Goal: Task Accomplishment & Management: Use online tool/utility

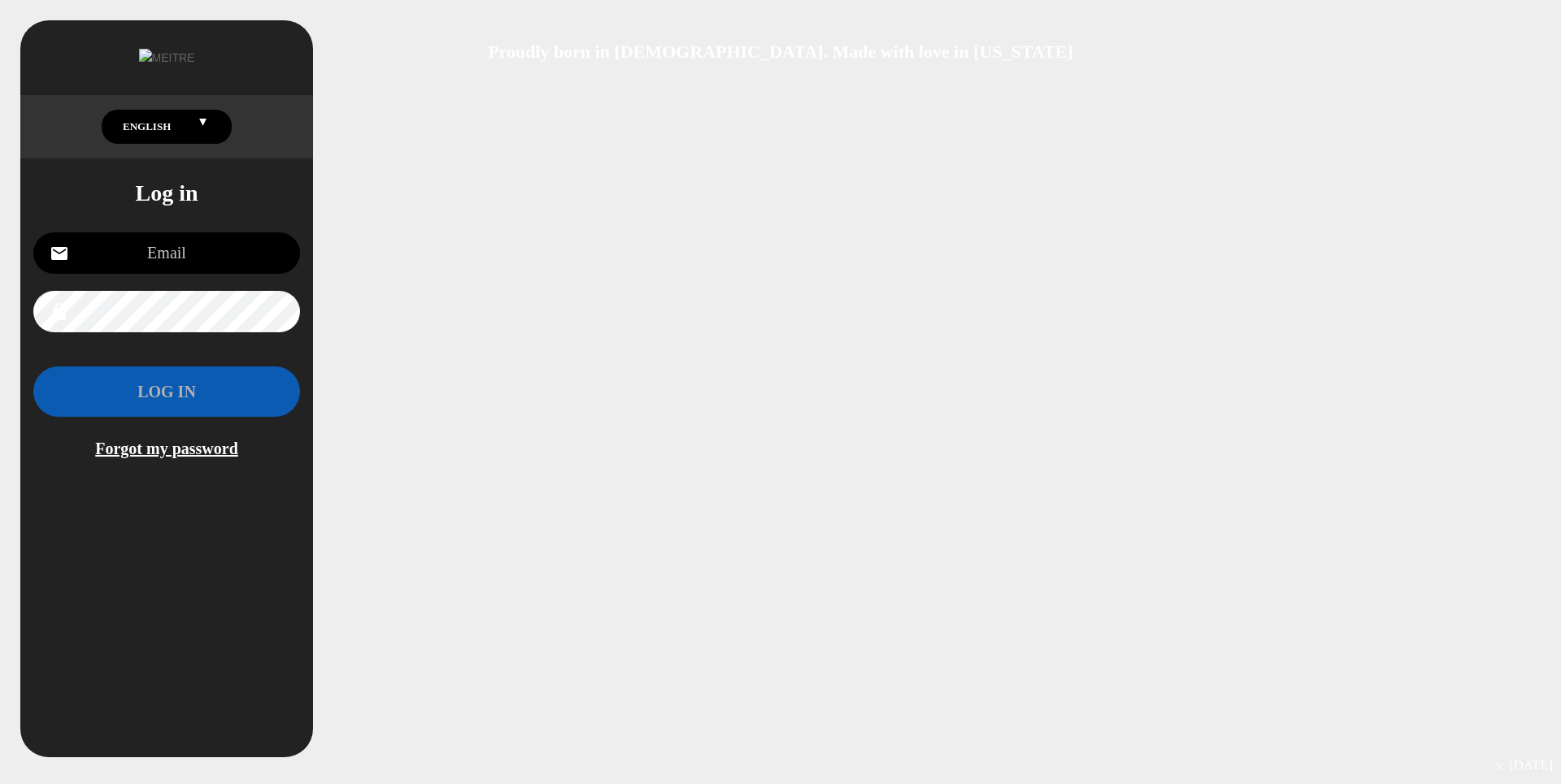
drag, startPoint x: 505, startPoint y: 296, endPoint x: 407, endPoint y: 296, distance: 98.0
click at [505, 296] on div "Proudly born in [DEMOGRAPHIC_DATA]. Made with love in [US_STATE] English Españo…" at bounding box center [780, 392] width 1561 height 784
click at [241, 240] on input "email" at bounding box center [166, 252] width 267 height 42
type input "[EMAIL_ADDRESS][DOMAIN_NAME]"
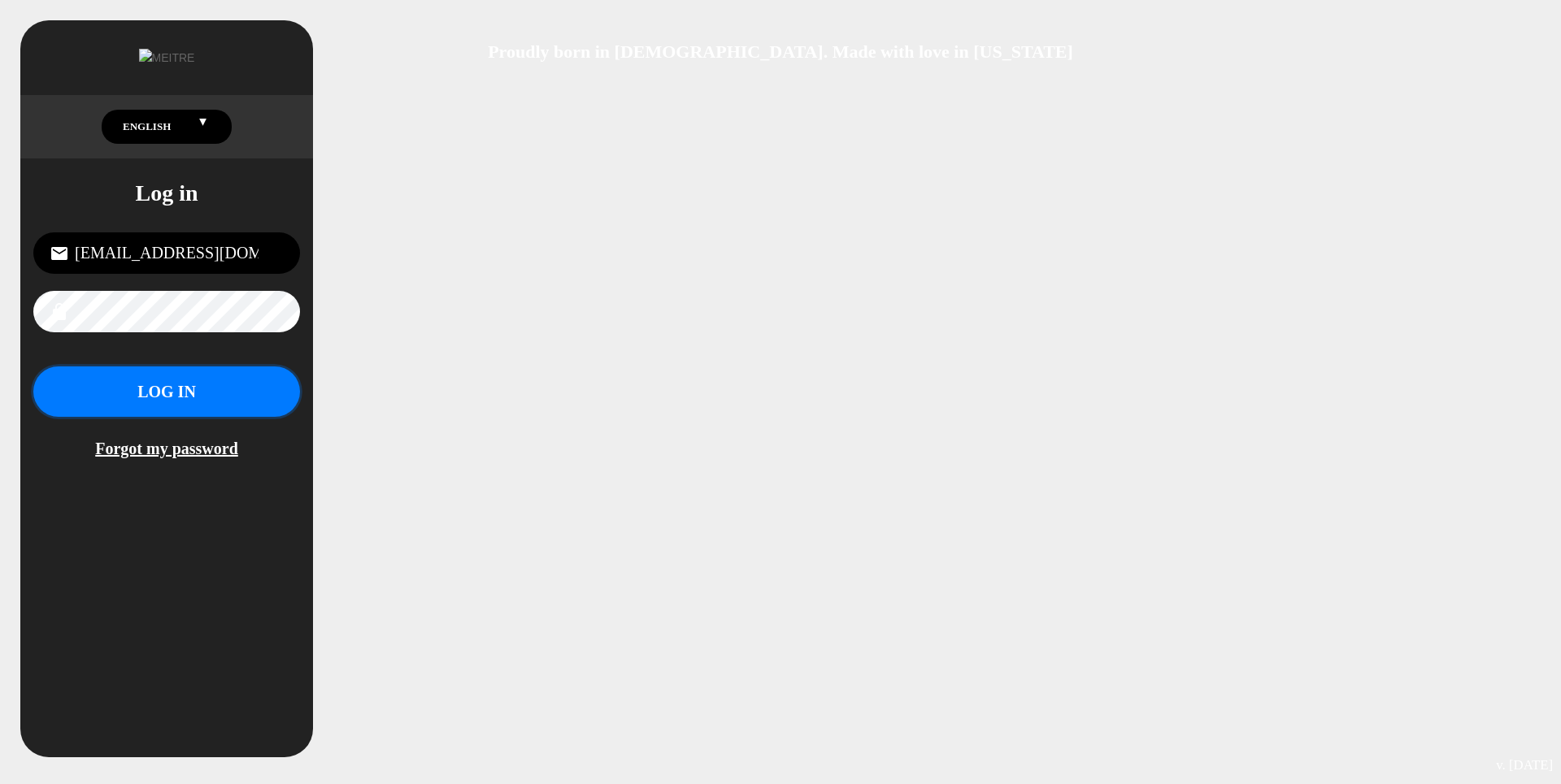
click at [206, 376] on button "LOG IN" at bounding box center [166, 392] width 267 height 51
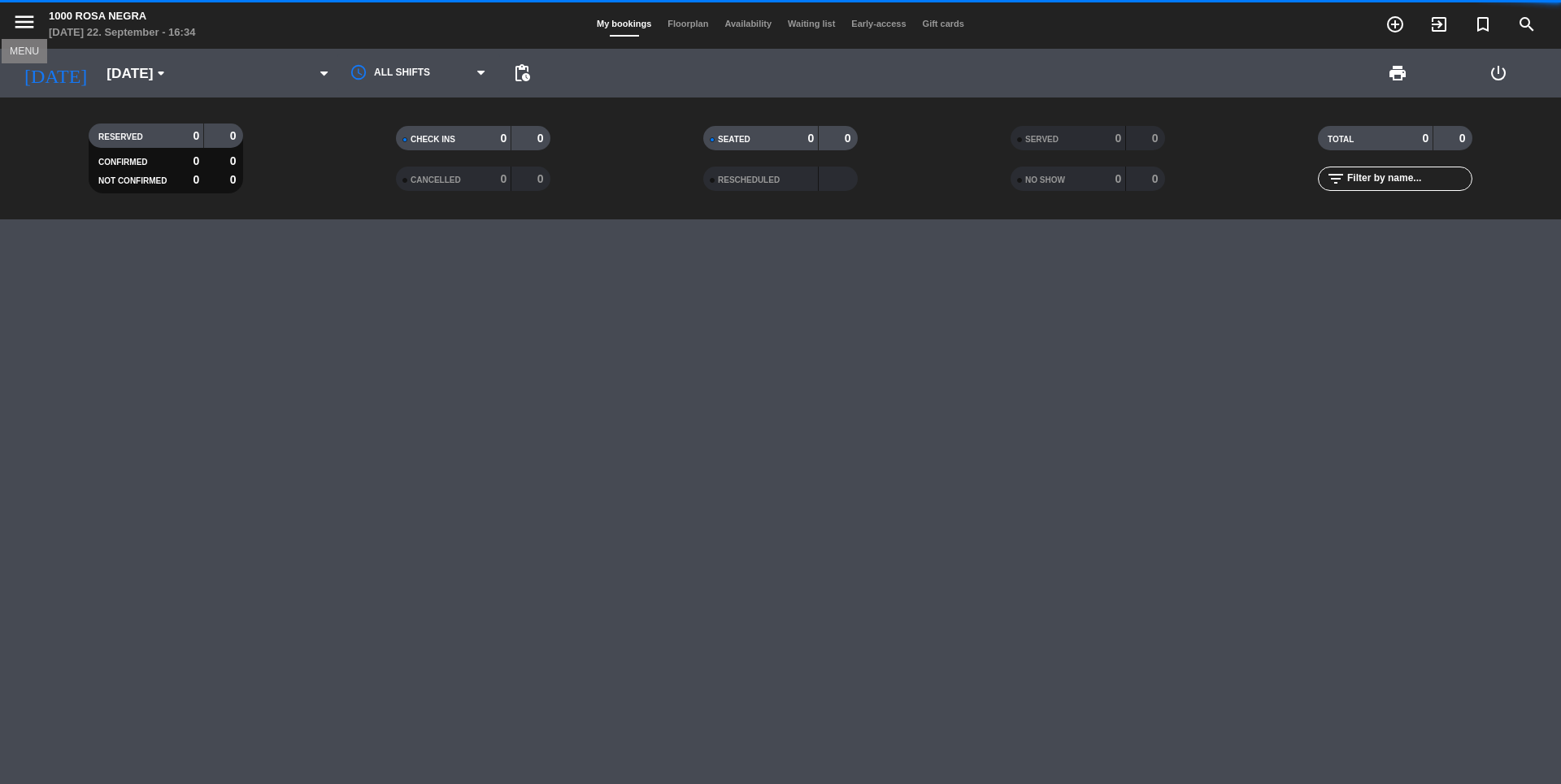
click at [23, 24] on icon "menu" at bounding box center [24, 21] width 24 height 24
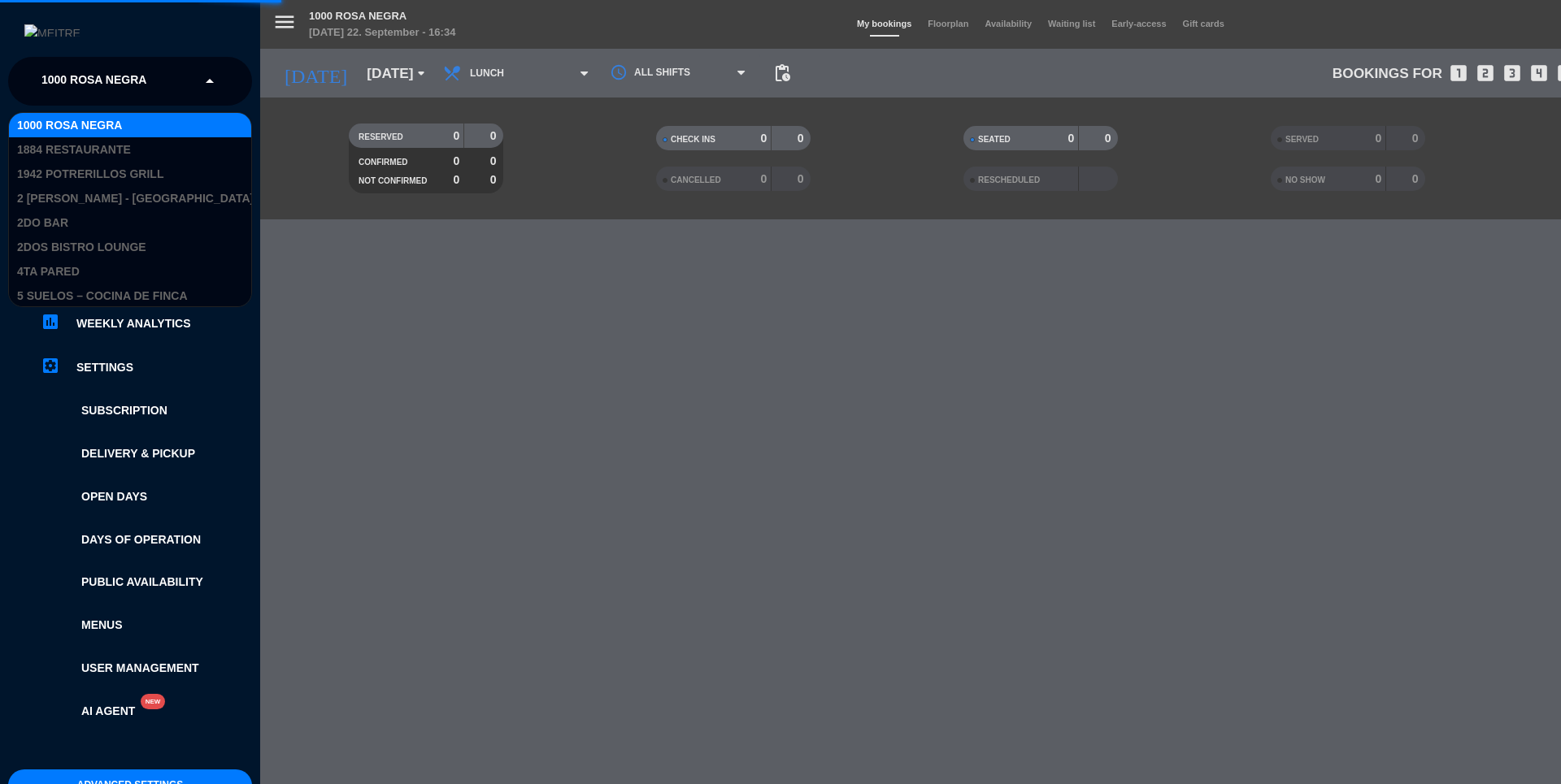
click at [83, 72] on span "1000 Rosa Negra" at bounding box center [94, 80] width 104 height 34
type input "test"
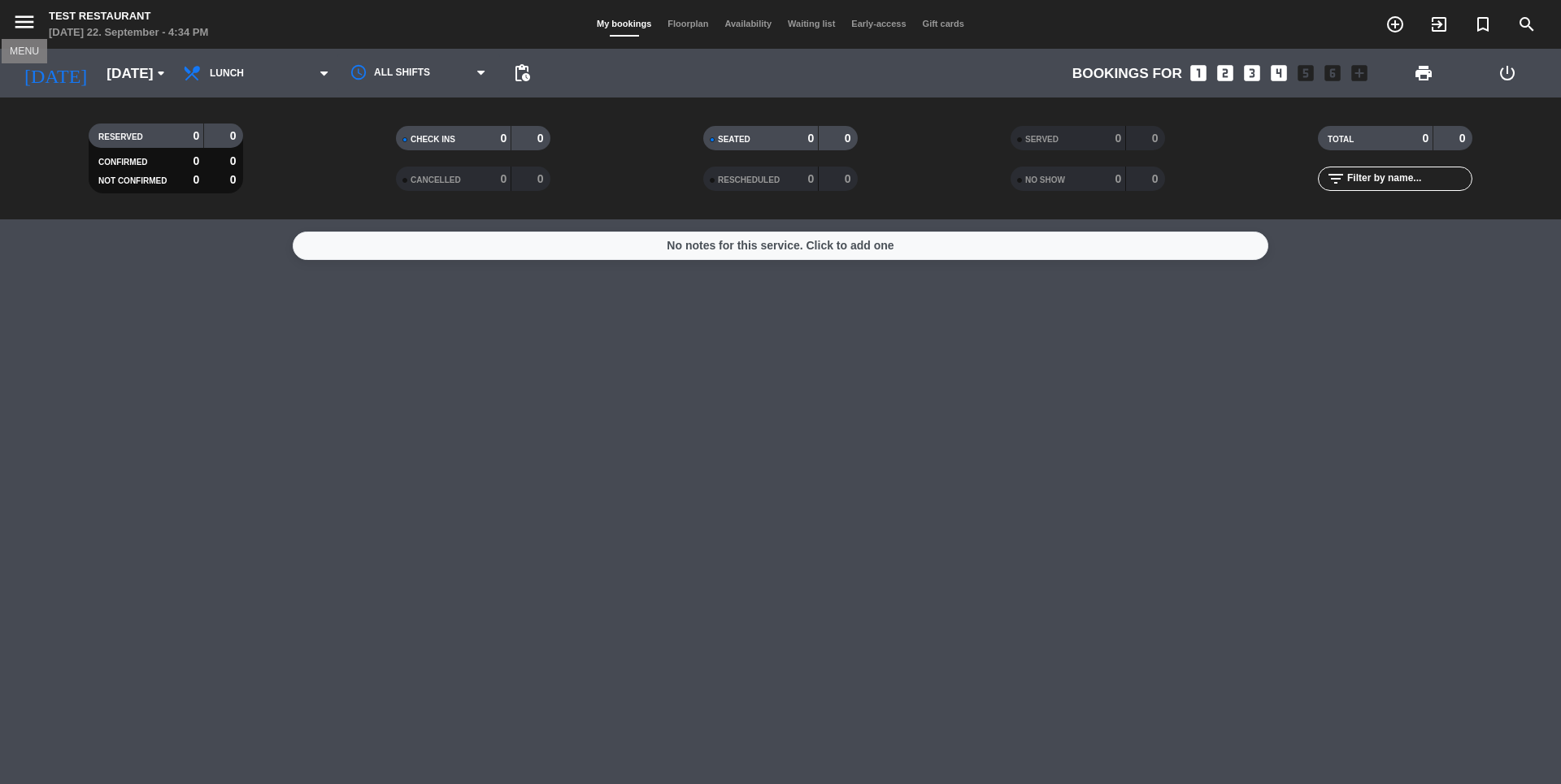
click at [16, 14] on icon "menu" at bounding box center [24, 21] width 24 height 24
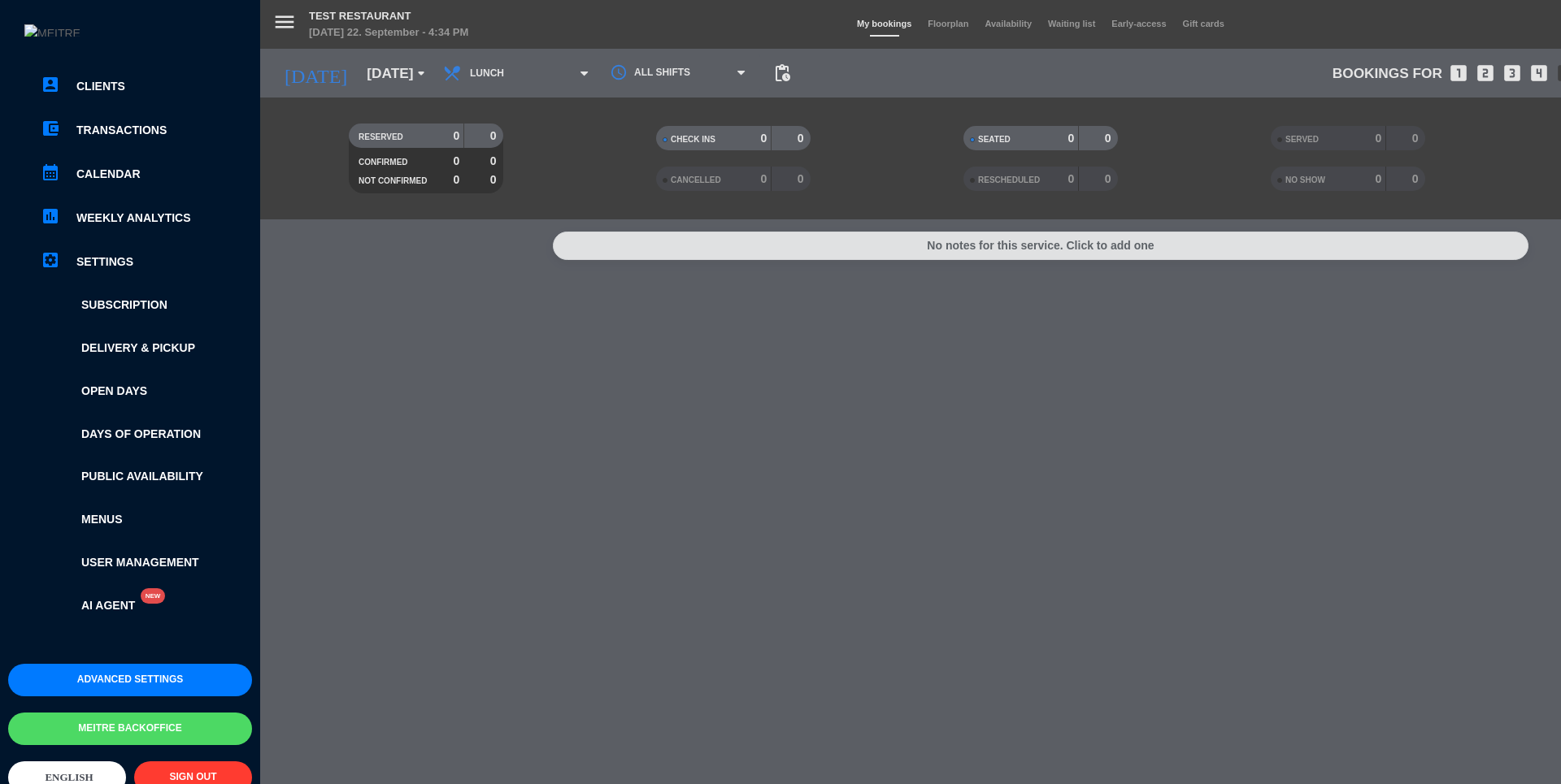
scroll to position [109, 0]
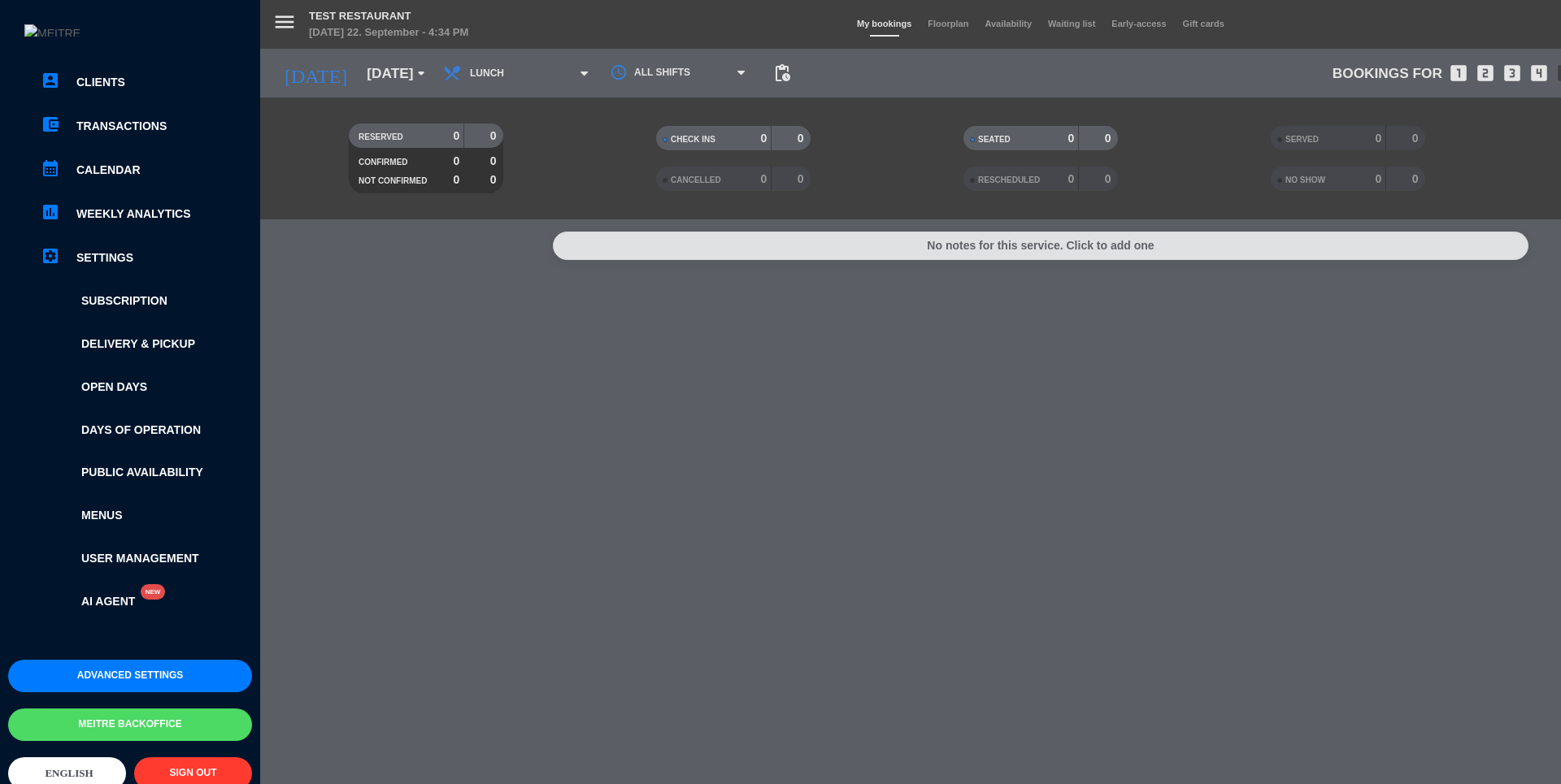
click at [132, 680] on button "Advanced settings" at bounding box center [130, 677] width 244 height 33
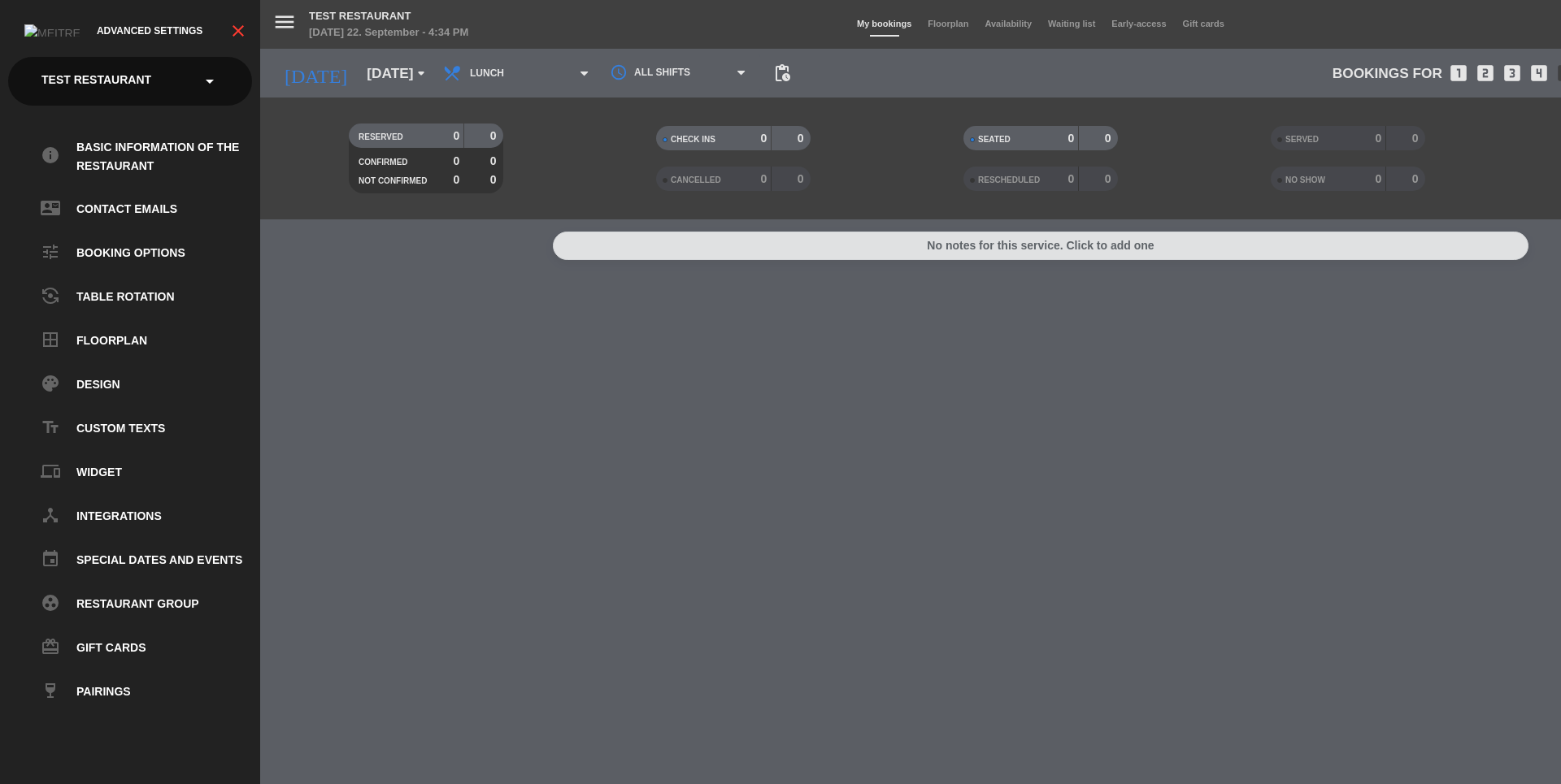
click at [231, 38] on icon "close" at bounding box center [238, 31] width 19 height 19
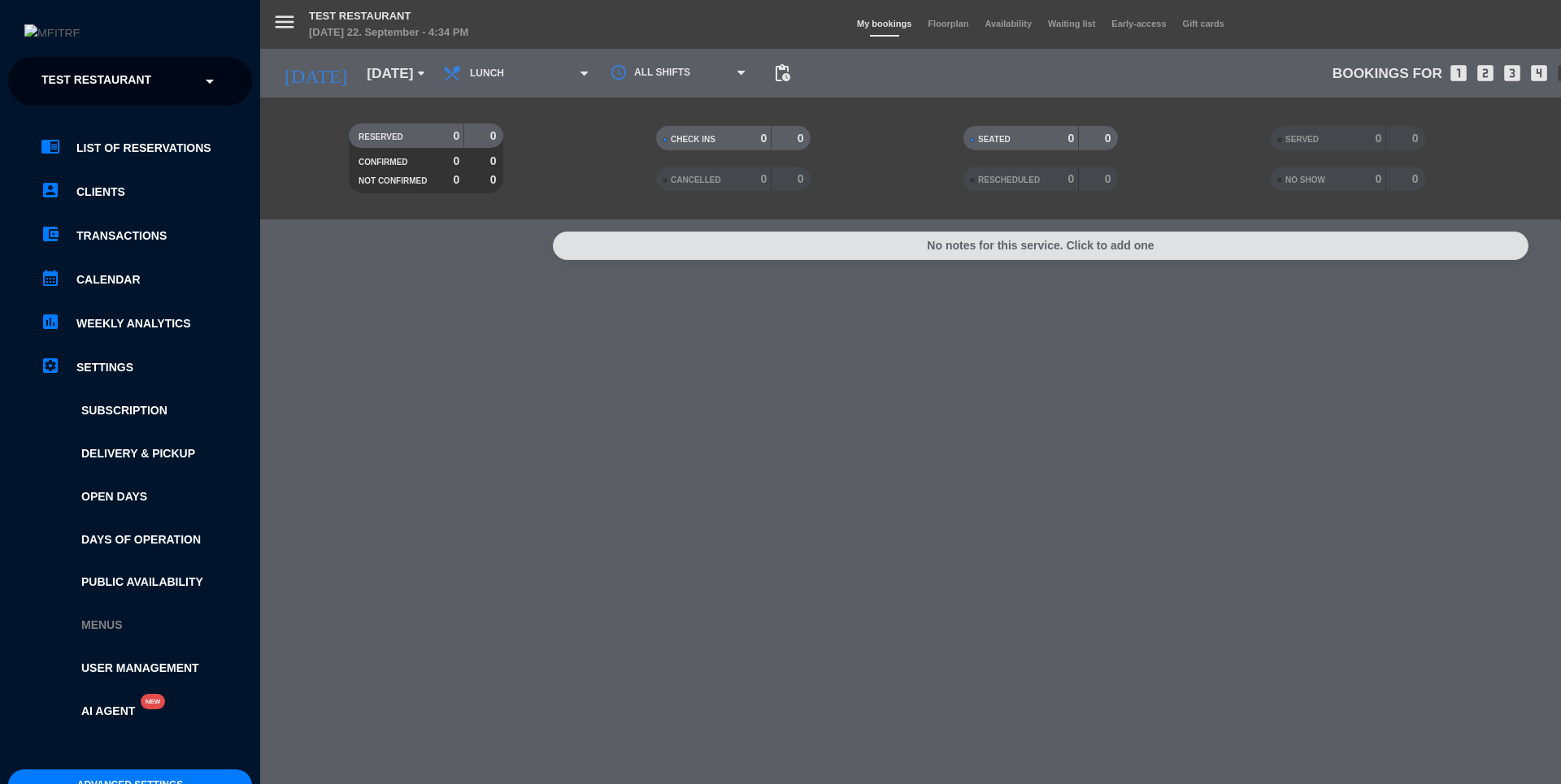
click at [98, 626] on link "Menus" at bounding box center [146, 624] width 212 height 18
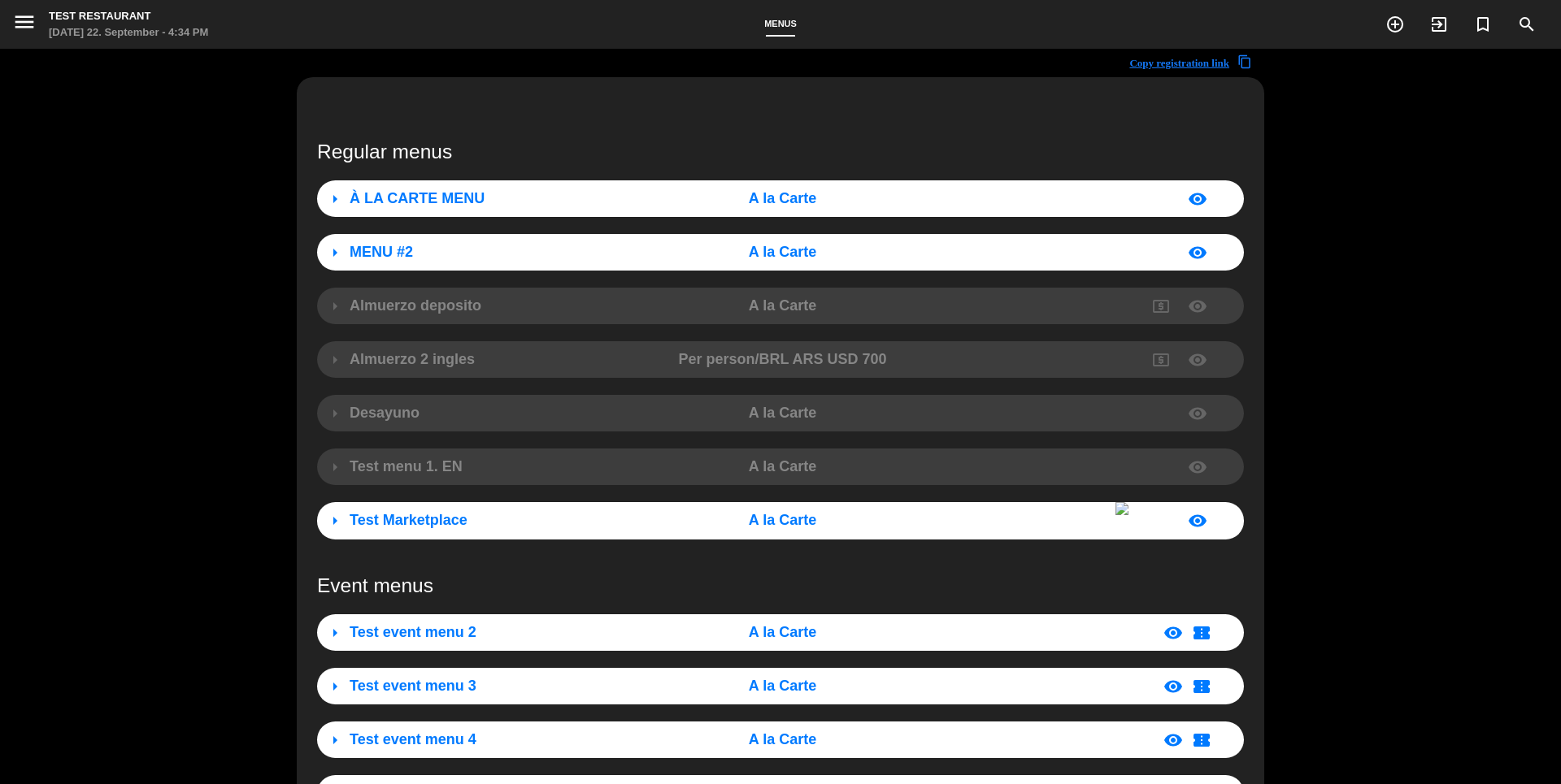
click at [560, 520] on div "Test Marketplace" at bounding box center [494, 520] width 288 height 23
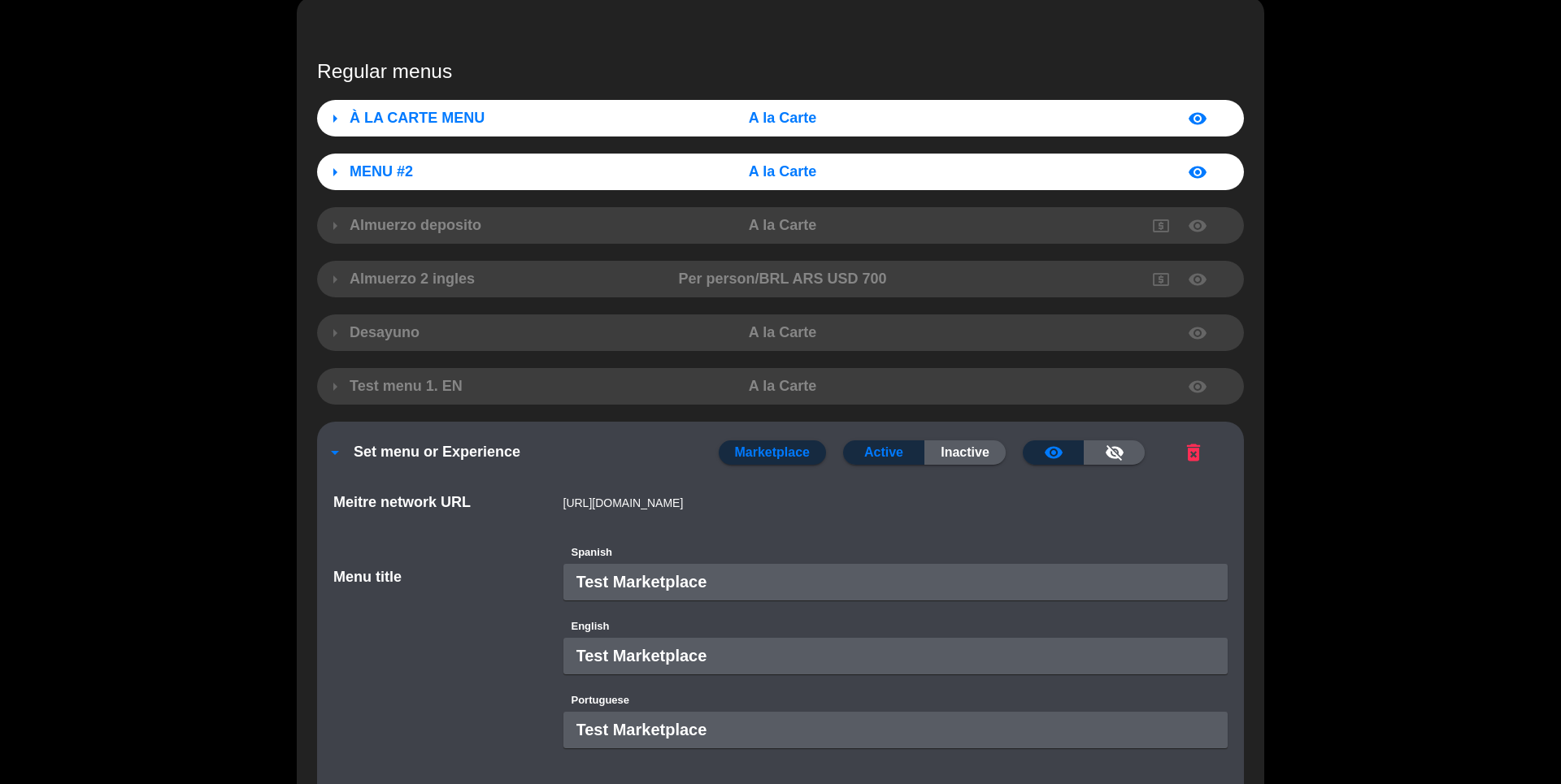
scroll to position [83, 0]
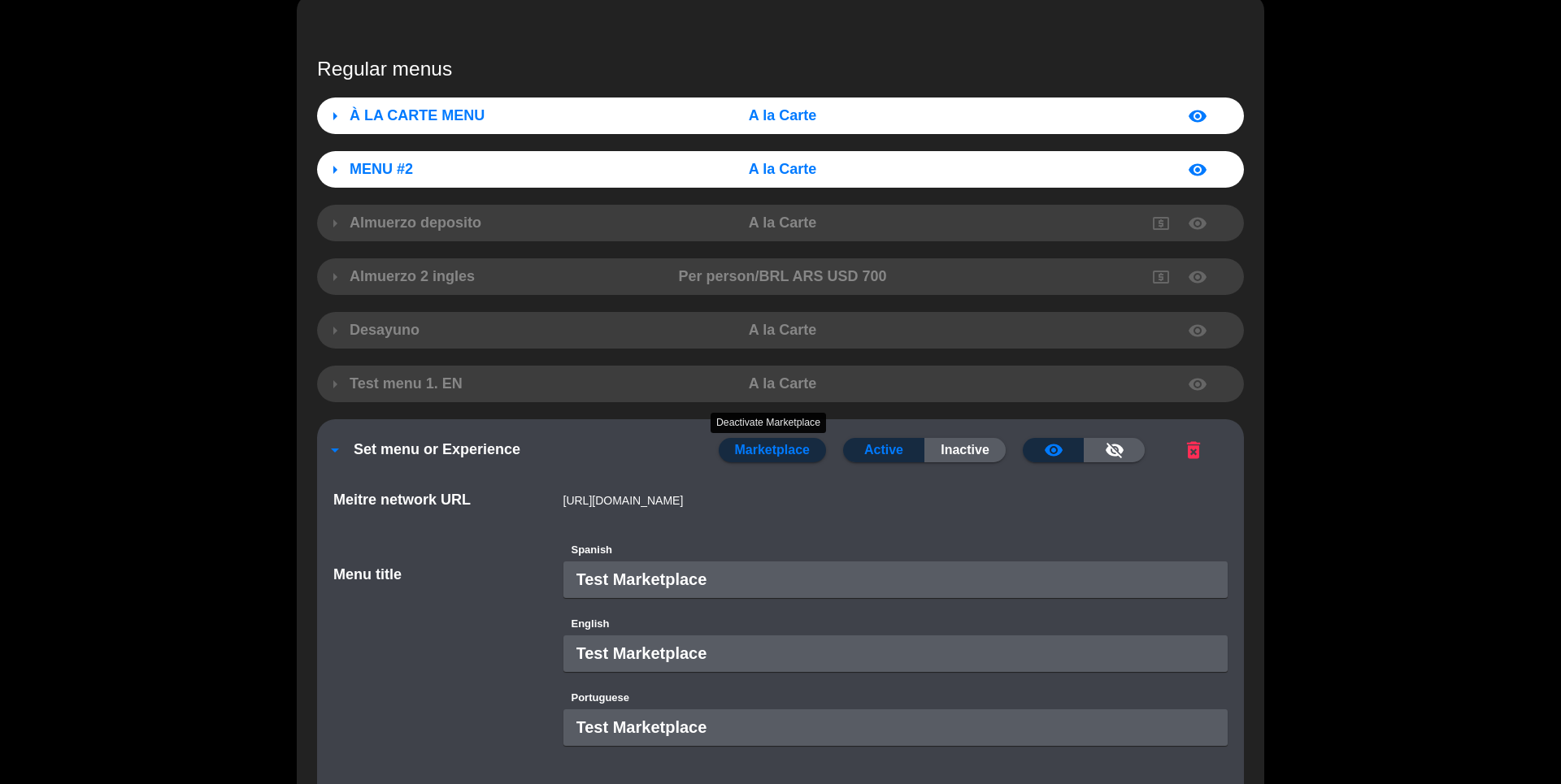
copy div "Marketplace"
drag, startPoint x: 682, startPoint y: 453, endPoint x: 821, endPoint y: 453, distance: 139.0
click at [821, 453] on div "arrow_drop_down Set menu or Experience Marketplace Deactivate Marketplace Activ…" at bounding box center [780, 442] width 927 height 44
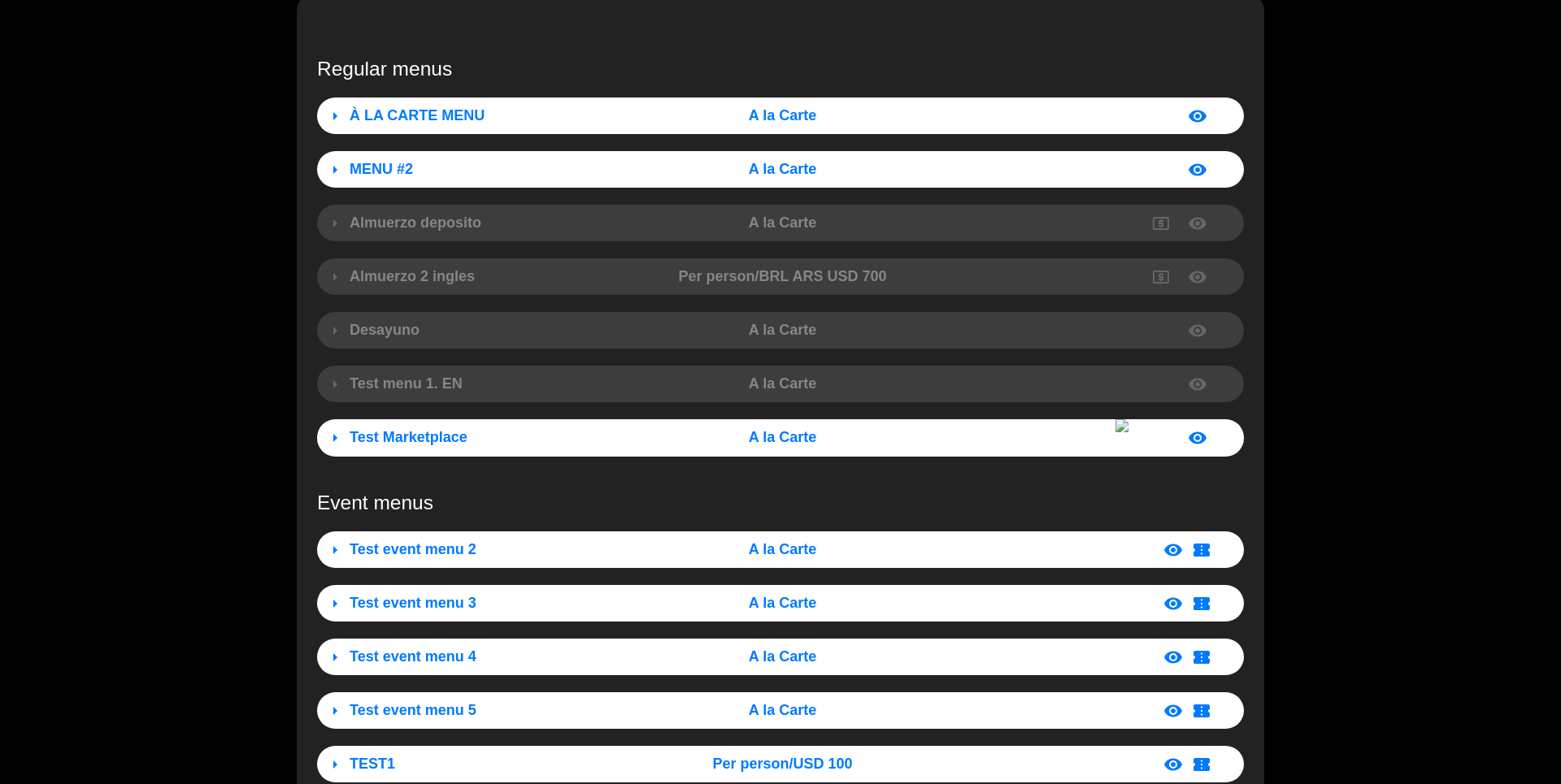
click at [504, 443] on div "Test Marketplace" at bounding box center [494, 438] width 288 height 23
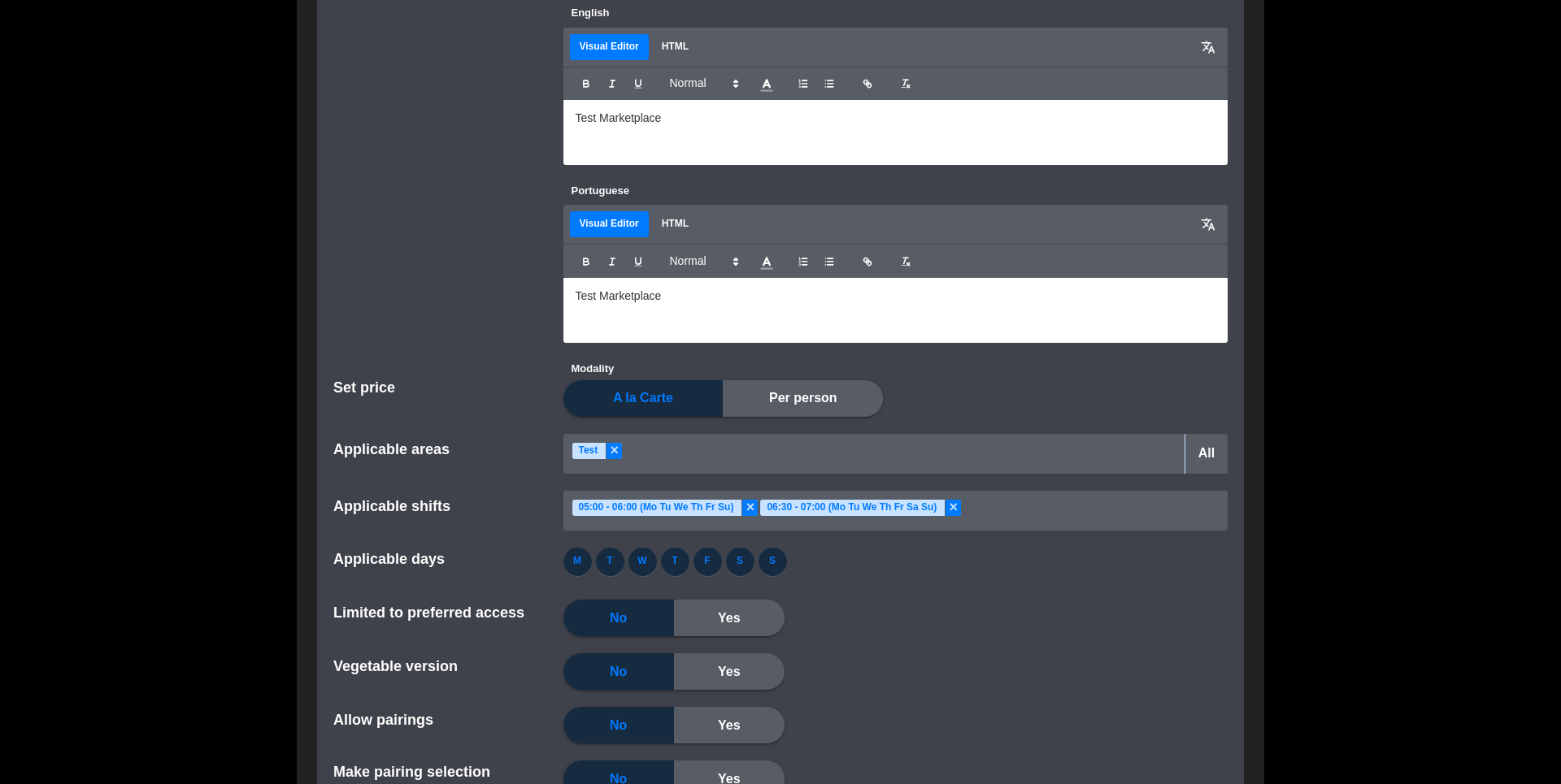
scroll to position [1609, 0]
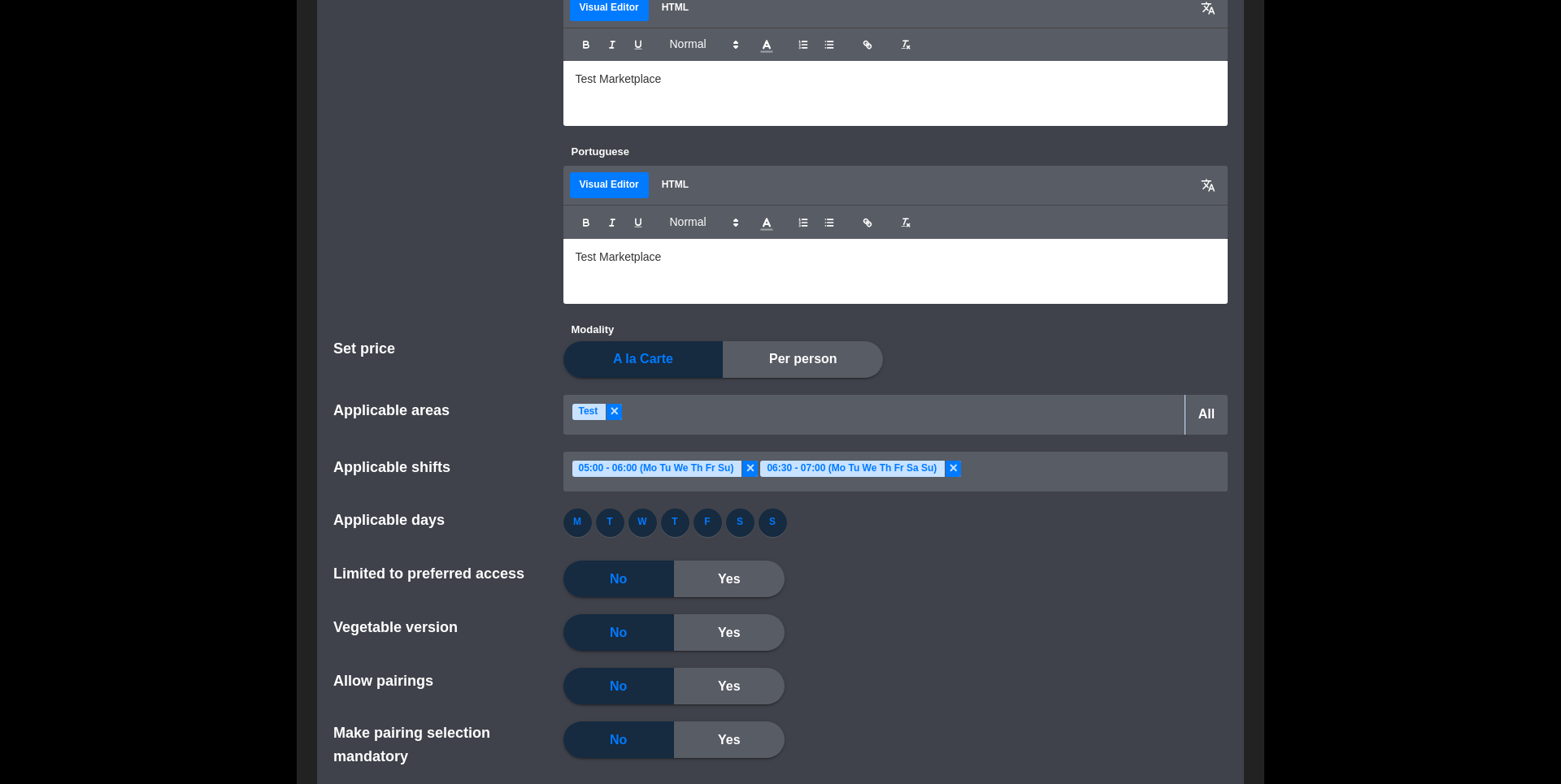
click at [503, 380] on div "Set price Modality A la Carte Per person" at bounding box center [780, 358] width 919 height 74
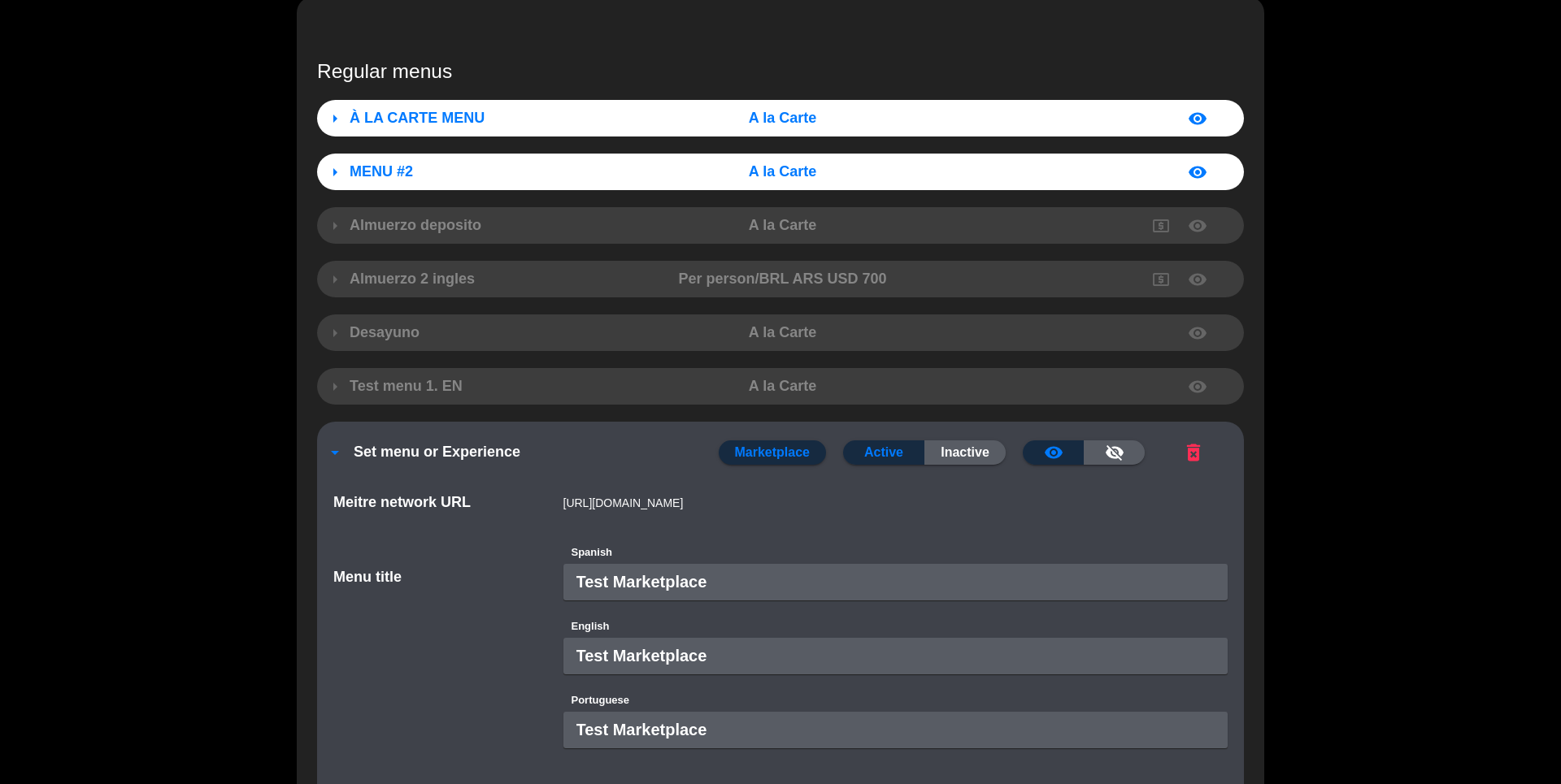
scroll to position [82, 0]
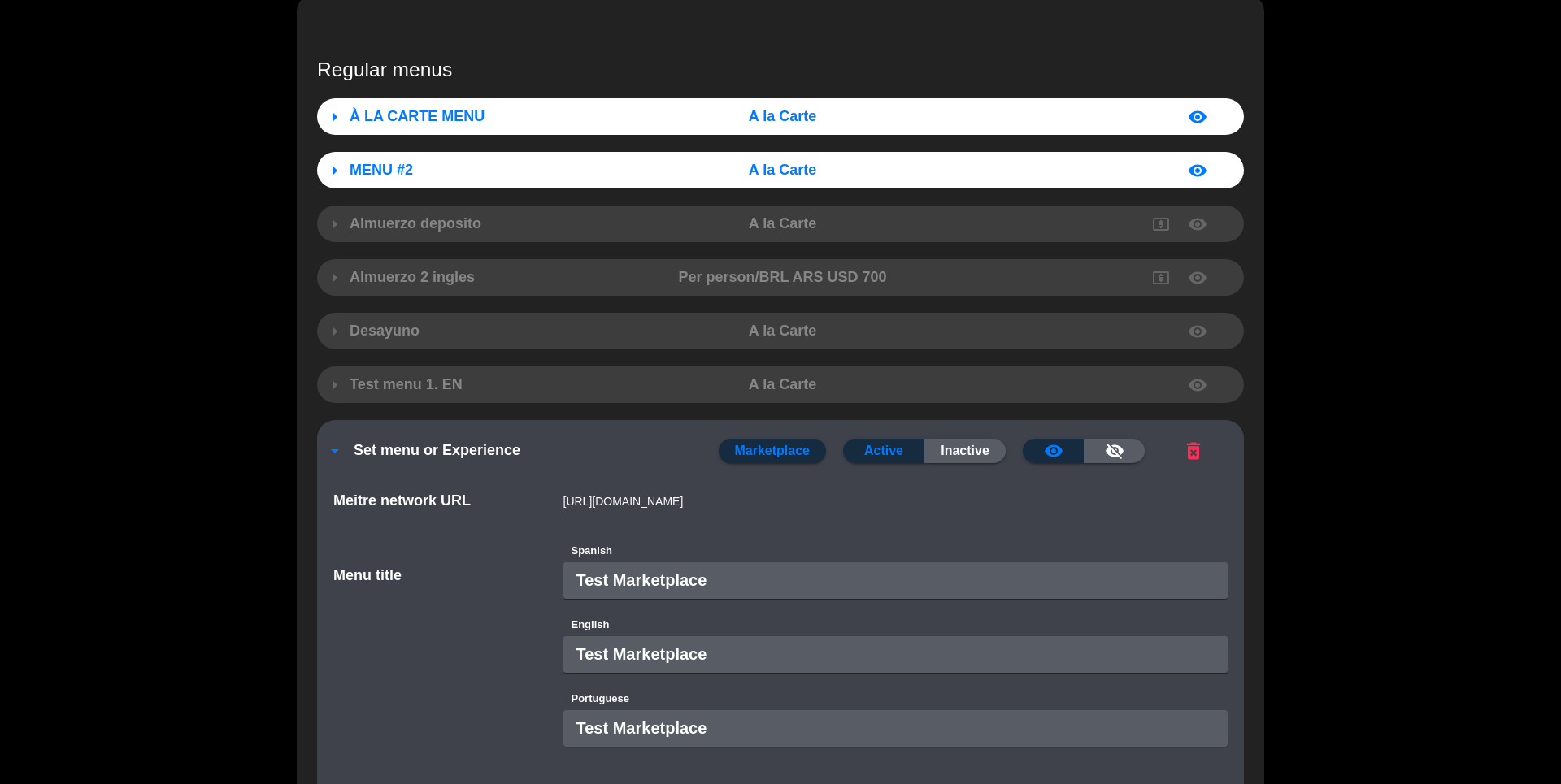
drag, startPoint x: 331, startPoint y: 501, endPoint x: 486, endPoint y: 501, distance: 155.0
click at [486, 501] on div "Meitre network URL" at bounding box center [436, 507] width 230 height 35
click at [530, 503] on div "Meitre network URL" at bounding box center [436, 507] width 230 height 35
drag, startPoint x: 819, startPoint y: 498, endPoint x: 544, endPoint y: 498, distance: 275.0
click at [544, 498] on div "Meitre network URL [URL][DOMAIN_NAME]" at bounding box center [780, 515] width 919 height 52
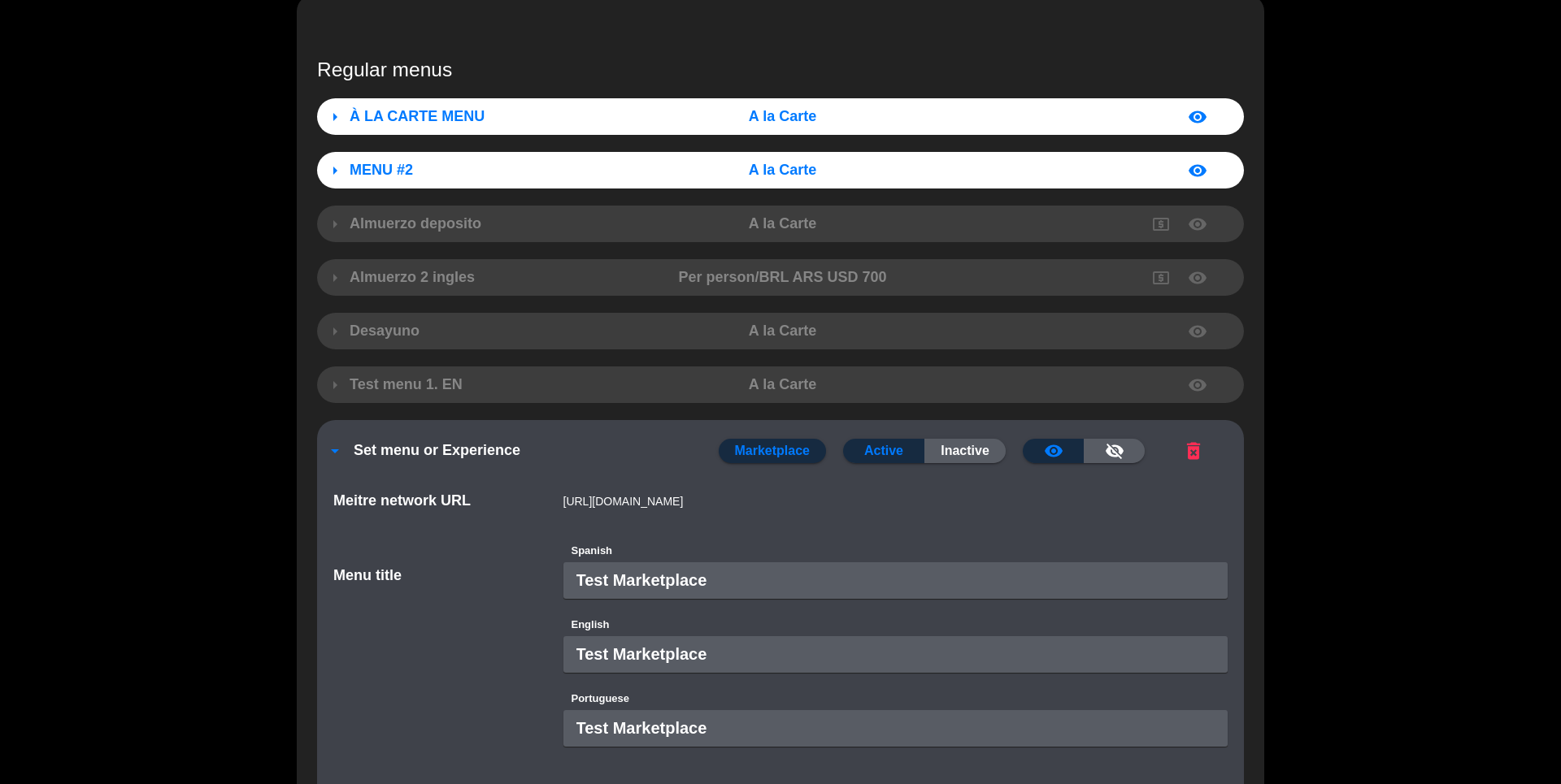
click at [523, 512] on div "Meitre network URL" at bounding box center [436, 507] width 230 height 35
drag, startPoint x: 562, startPoint y: 500, endPoint x: 727, endPoint y: 502, distance: 165.0
click at [727, 502] on div "[URL][DOMAIN_NAME] Copy URL" at bounding box center [896, 507] width 690 height 35
copy span "[URL][DOMAIN_NAME]"
click at [514, 503] on div "Meitre network URL" at bounding box center [436, 507] width 230 height 35
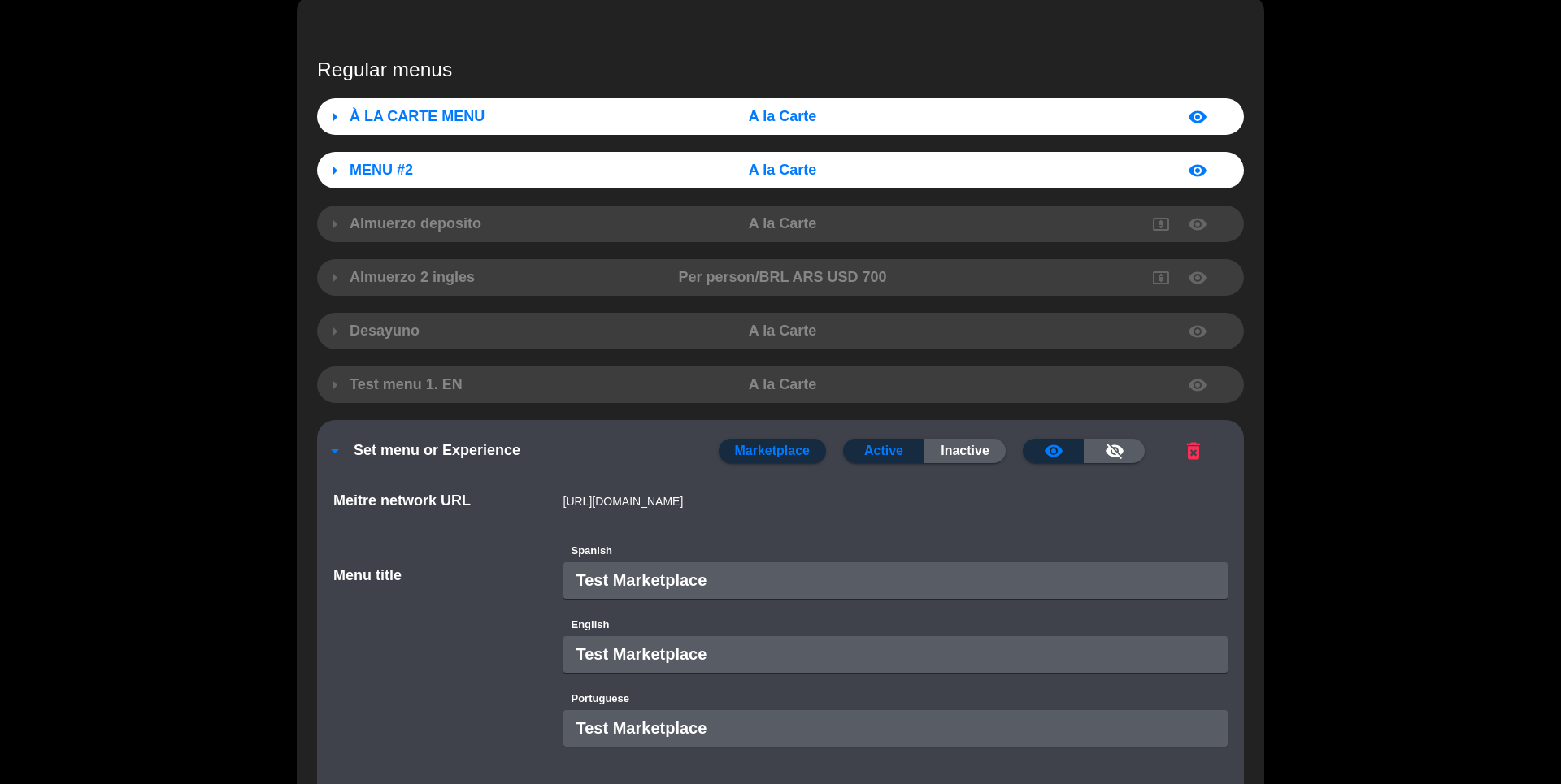
drag, startPoint x: 551, startPoint y: 497, endPoint x: 858, endPoint y: 501, distance: 307.0
click at [858, 501] on div "[URL][DOMAIN_NAME]" at bounding box center [896, 507] width 690 height 35
click at [810, 503] on div "[URL][DOMAIN_NAME]" at bounding box center [896, 507] width 690 height 35
drag, startPoint x: 329, startPoint y: 503, endPoint x: 1005, endPoint y: 501, distance: 676.0
click at [1005, 503] on div "Meitre network URL [URL][DOMAIN_NAME]" at bounding box center [780, 515] width 919 height 52
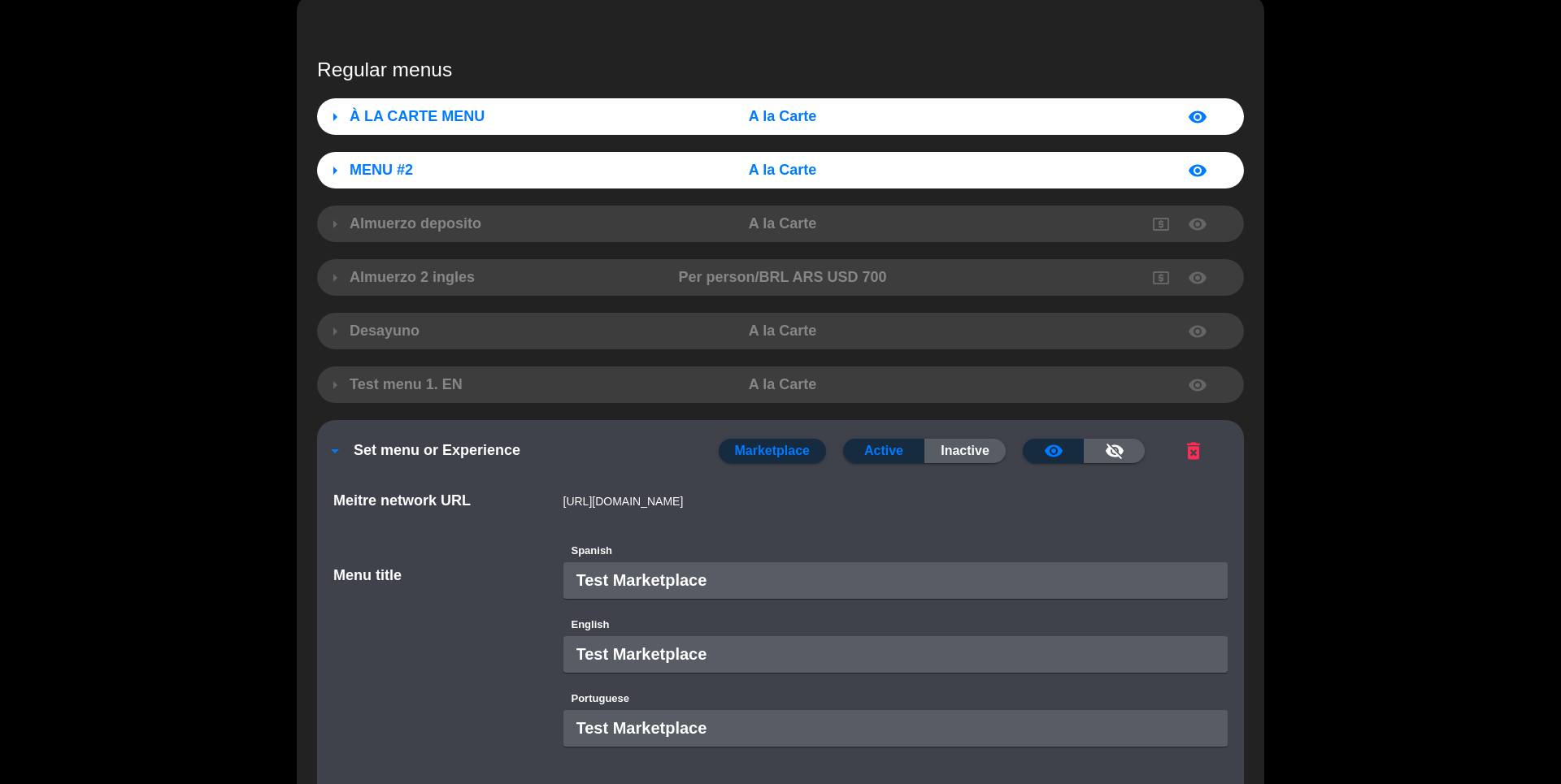
click at [1005, 501] on div "[URL][DOMAIN_NAME]" at bounding box center [896, 507] width 690 height 35
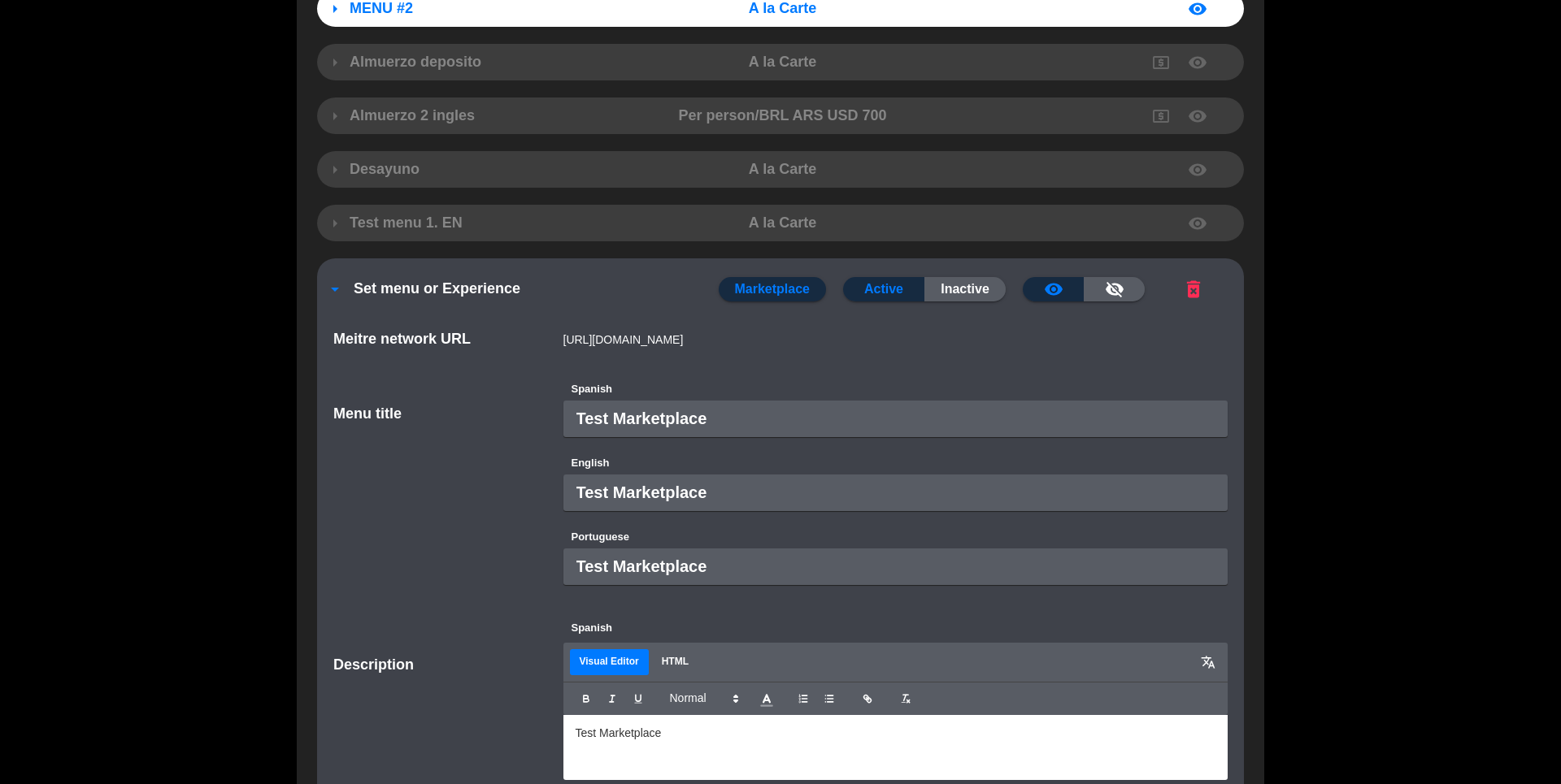
scroll to position [240, 0]
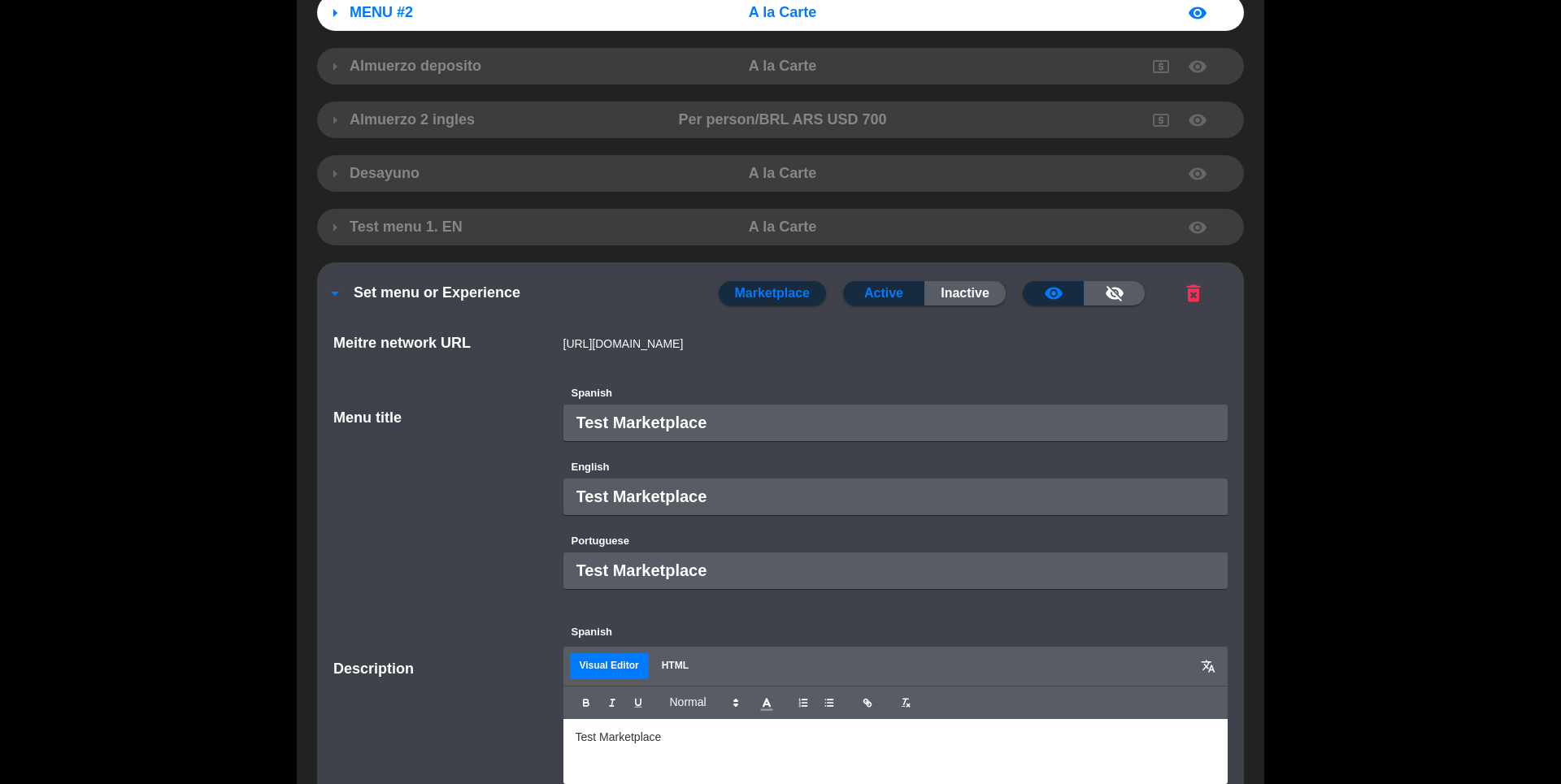
drag, startPoint x: 553, startPoint y: 343, endPoint x: 829, endPoint y: 343, distance: 276.0
click at [829, 343] on div "[URL][DOMAIN_NAME]" at bounding box center [896, 349] width 690 height 35
click at [684, 345] on span "[URL][DOMAIN_NAME]" at bounding box center [624, 343] width 120 height 18
copy span "[URL][DOMAIN_NAME]"
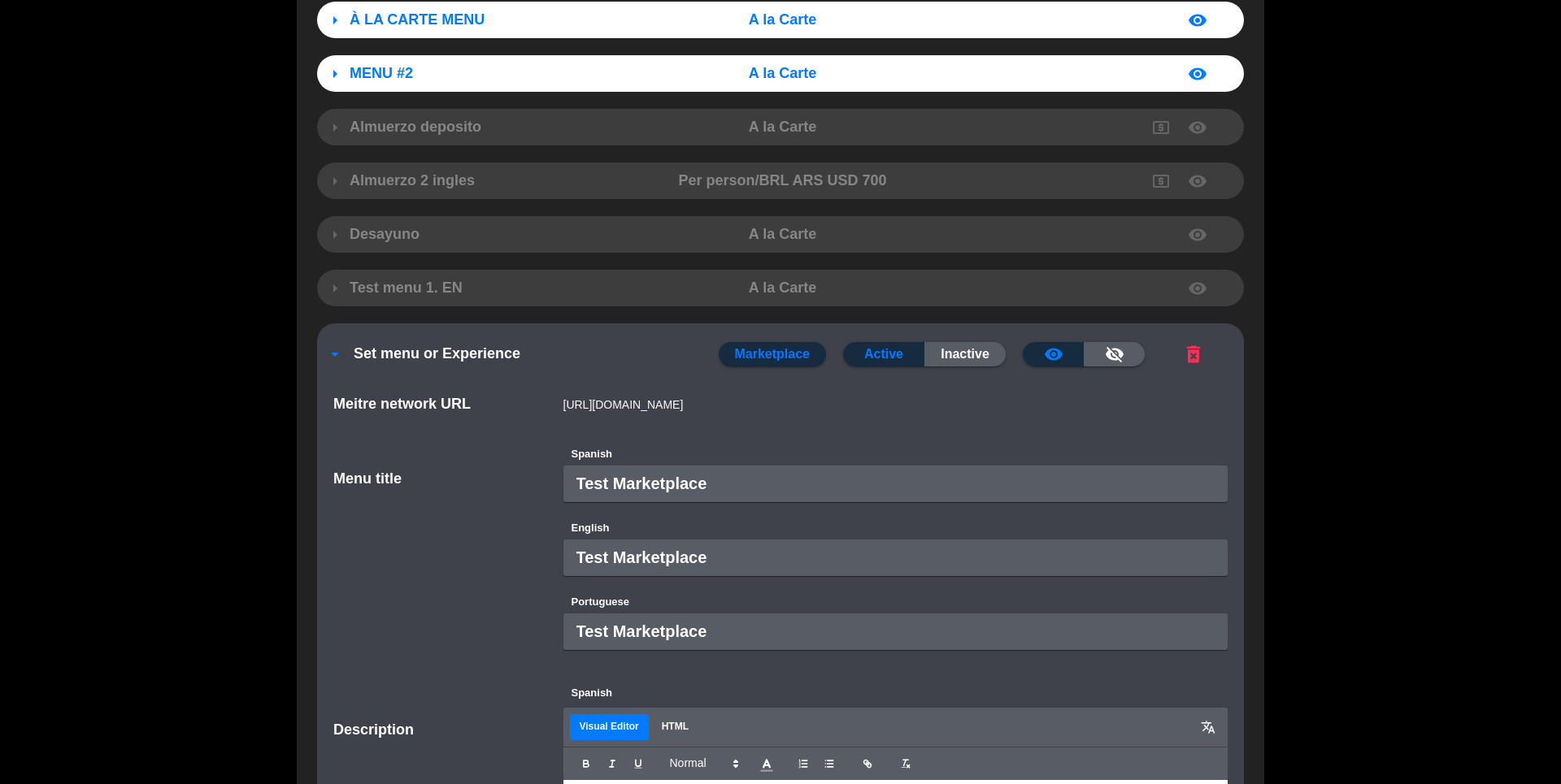
scroll to position [0, 0]
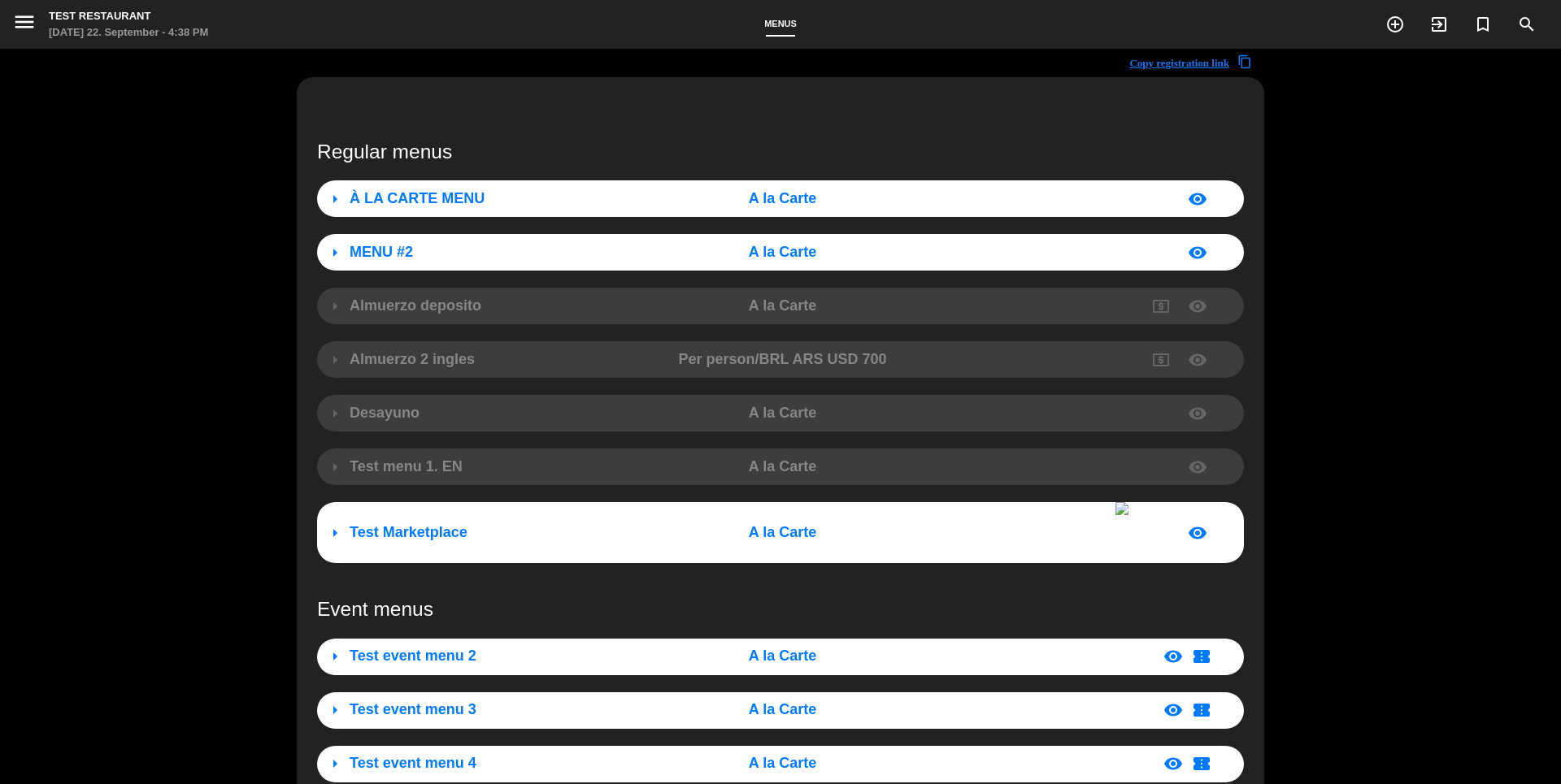
click at [456, 525] on span "Test Marketplace" at bounding box center [409, 532] width 118 height 16
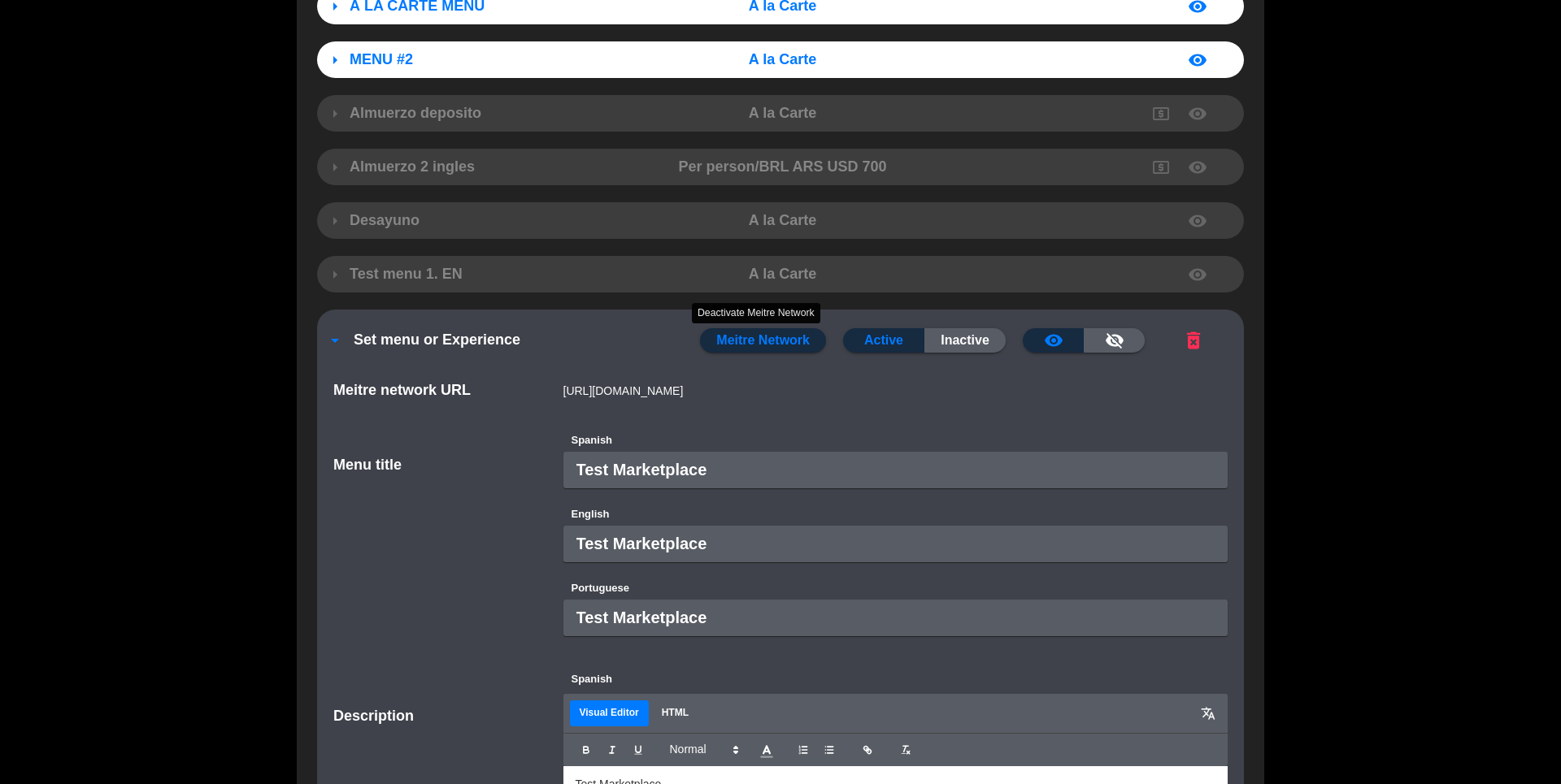
scroll to position [194, 0]
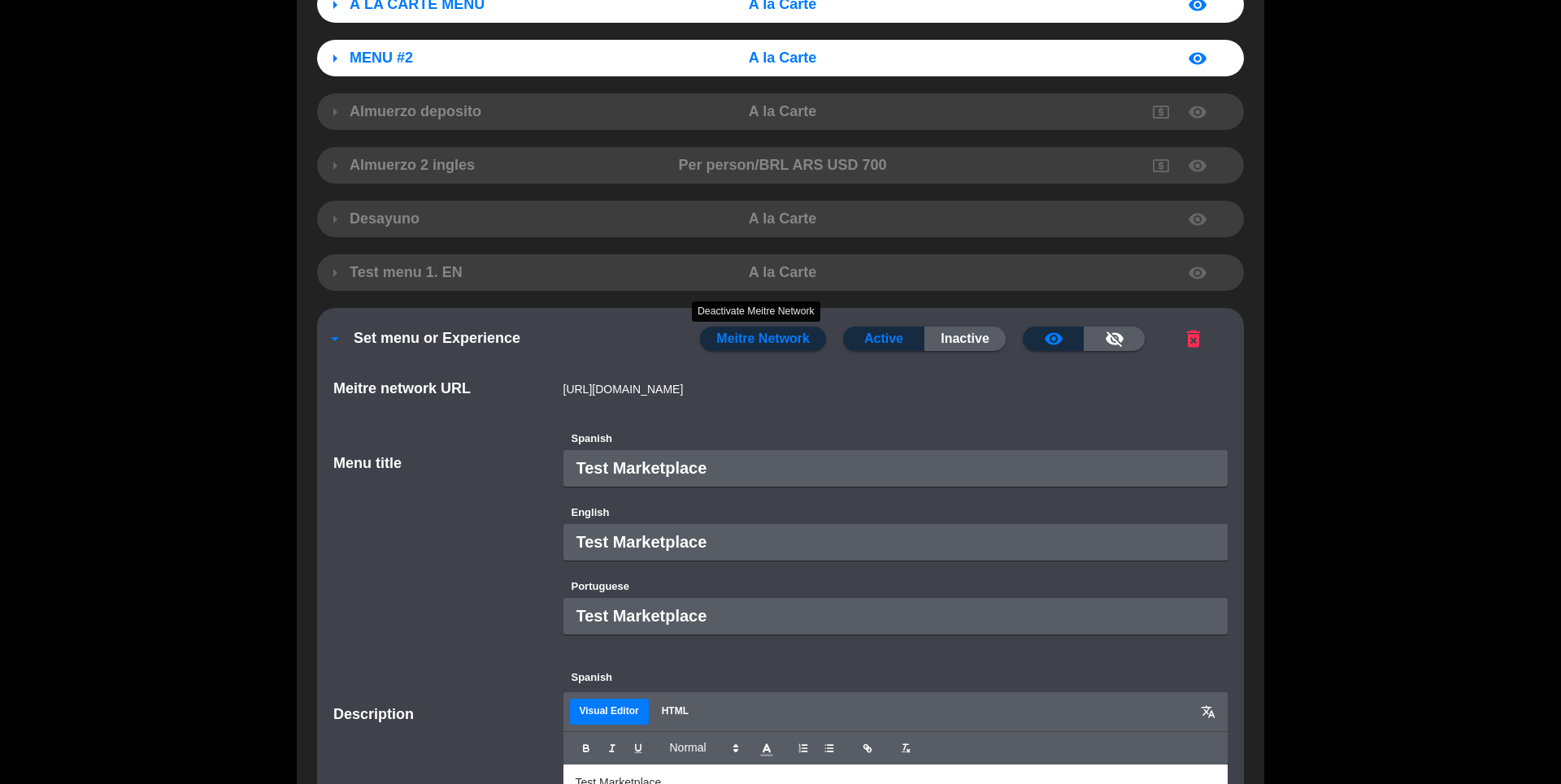
click at [764, 344] on span "Meitre Network" at bounding box center [763, 339] width 94 height 21
